Goal: Information Seeking & Learning: Learn about a topic

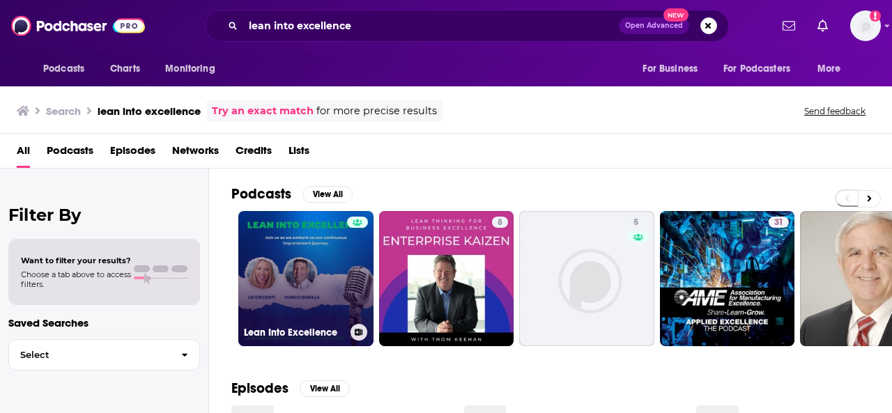
click at [284, 277] on link "Lean Into Excellence" at bounding box center [305, 278] width 135 height 135
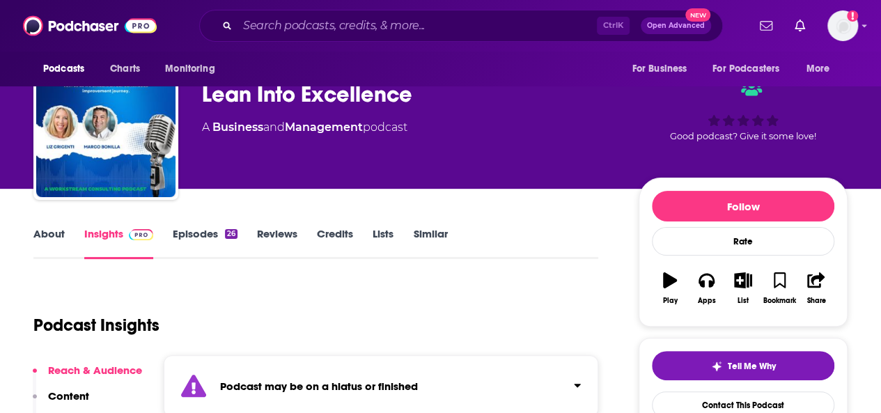
scroll to position [39, 0]
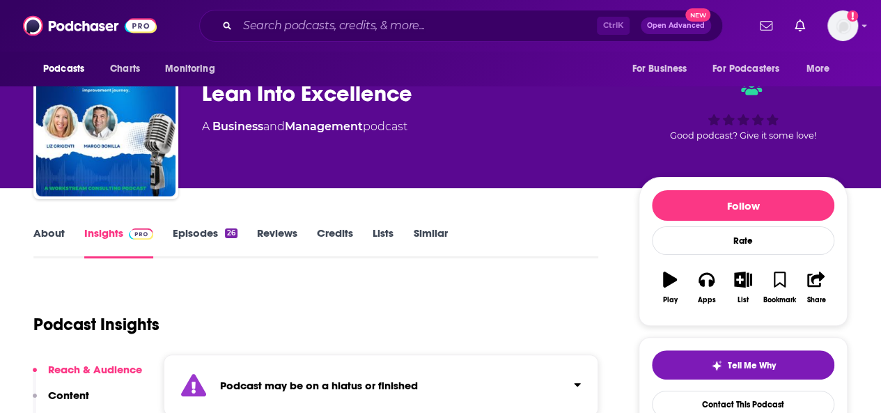
click at [190, 227] on link "Episodes 26" at bounding box center [205, 242] width 65 height 32
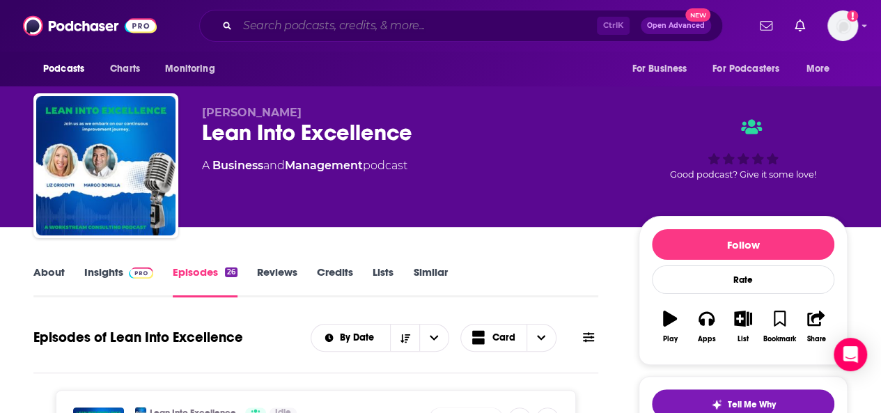
click at [314, 27] on input "Search podcasts, credits, & more..." at bounding box center [418, 26] width 360 height 22
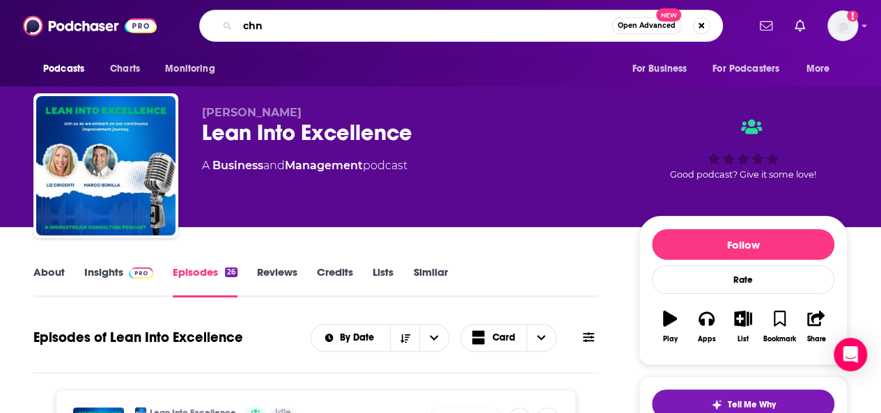
type input "chn"
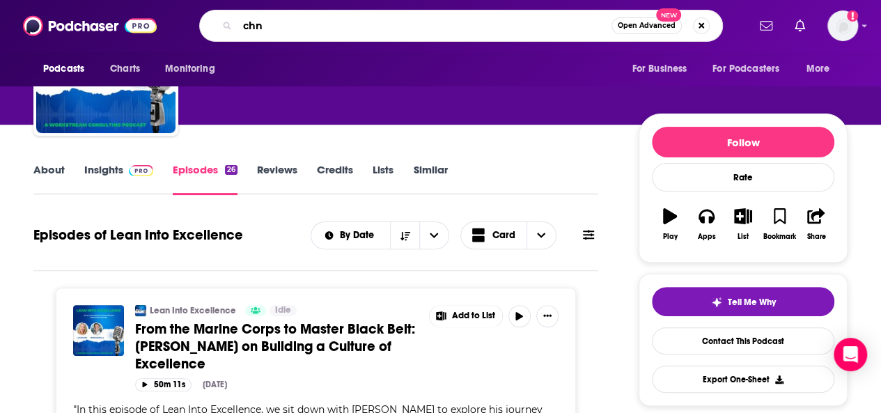
scroll to position [91, 0]
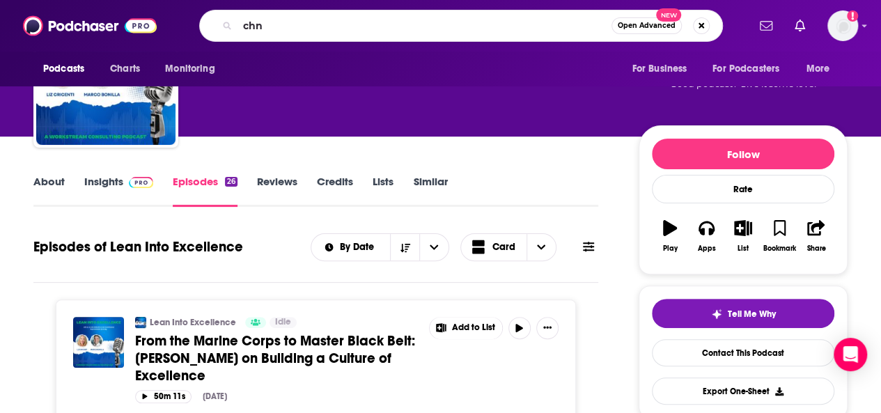
click at [54, 190] on link "About" at bounding box center [48, 191] width 31 height 32
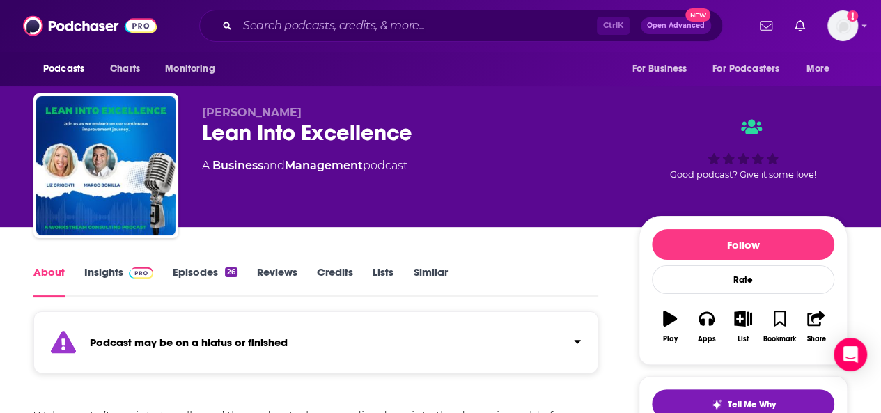
click at [104, 274] on link "Insights" at bounding box center [118, 281] width 69 height 32
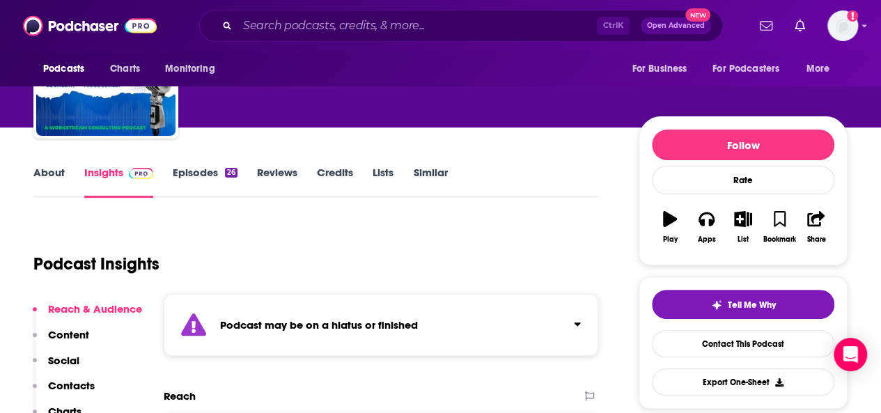
scroll to position [97, 0]
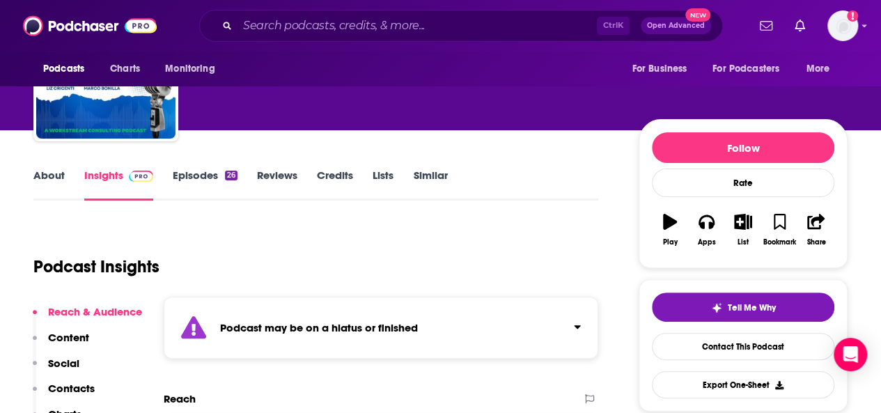
click at [42, 175] on link "About" at bounding box center [48, 185] width 31 height 32
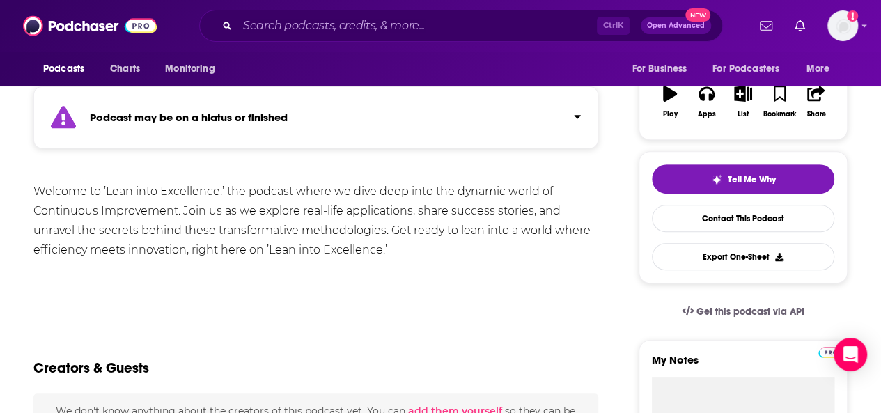
scroll to position [231, 0]
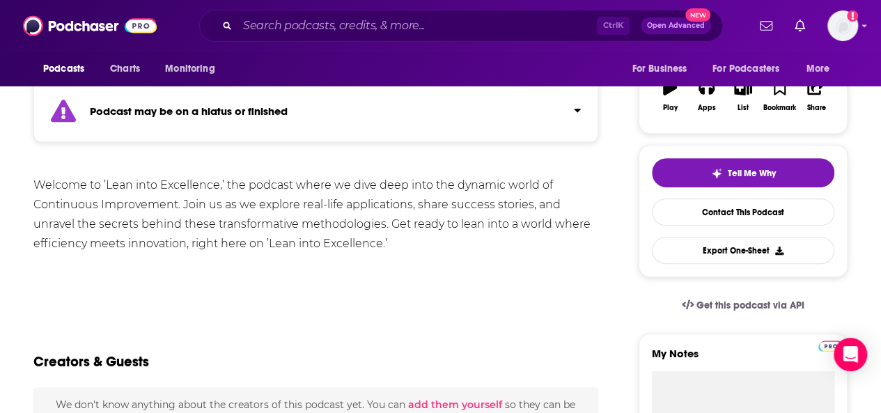
click at [497, 130] on div "Podcast may be on a hiatus or finished" at bounding box center [315, 111] width 565 height 62
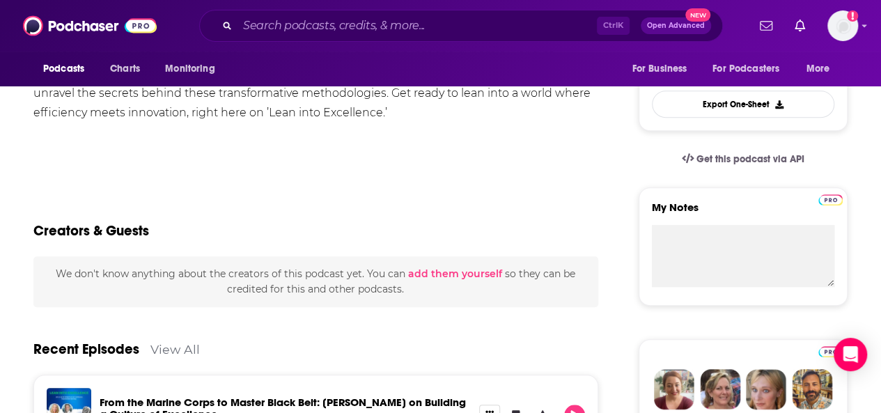
scroll to position [280, 0]
